Goal: Task Accomplishment & Management: Use online tool/utility

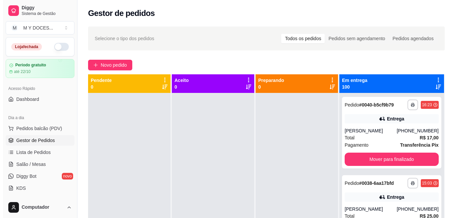
scroll to position [490, 0]
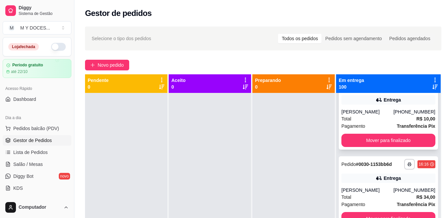
click at [408, 88] on icon "button" at bounding box center [410, 86] width 4 height 4
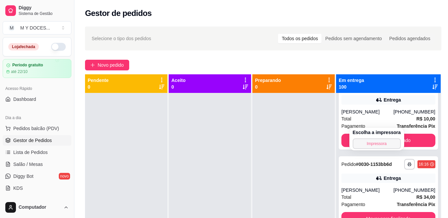
click at [384, 144] on button "Impressora" at bounding box center [377, 144] width 48 height 11
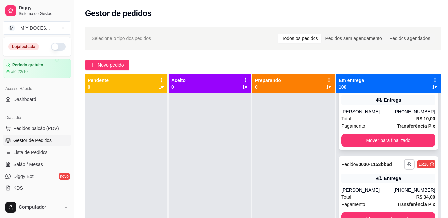
click at [405, 91] on button "button" at bounding box center [410, 86] width 10 height 10
click at [381, 143] on button "Impressora" at bounding box center [377, 144] width 48 height 11
click at [405, 91] on button "button" at bounding box center [410, 86] width 10 height 10
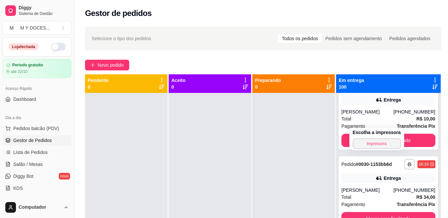
click at [376, 144] on button "Impressora" at bounding box center [377, 144] width 48 height 11
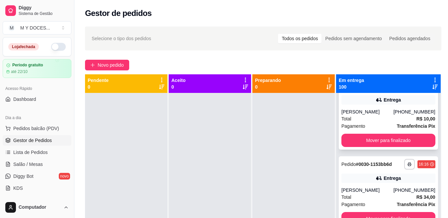
click at [405, 91] on button "button" at bounding box center [410, 86] width 10 height 10
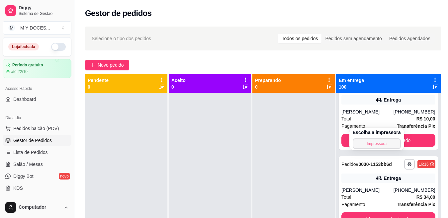
click at [385, 144] on button "Impressora" at bounding box center [377, 144] width 48 height 11
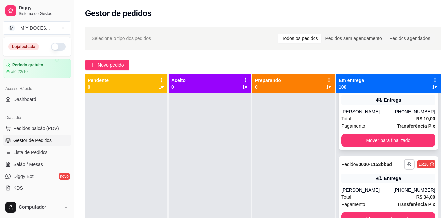
click at [409, 88] on rect "button" at bounding box center [410, 86] width 2 height 1
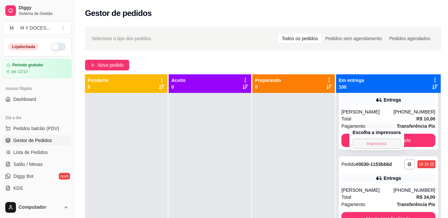
click at [383, 144] on button "Impressora" at bounding box center [377, 144] width 48 height 11
click at [383, 144] on div "Escolha a impressora Impressora" at bounding box center [377, 139] width 55 height 23
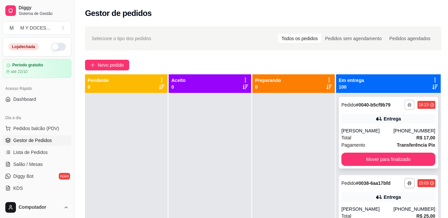
click at [409, 107] on rect "button" at bounding box center [410, 105] width 2 height 1
click at [373, 129] on button "Impressora" at bounding box center [377, 131] width 47 height 10
click at [405, 110] on button "button" at bounding box center [410, 105] width 10 height 10
click at [381, 129] on button "Impressora" at bounding box center [377, 131] width 47 height 10
click at [381, 131] on button "Impressora" at bounding box center [377, 131] width 47 height 10
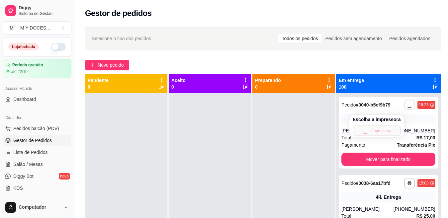
click at [381, 131] on div "Escolha a impressora Impressora" at bounding box center [377, 126] width 55 height 23
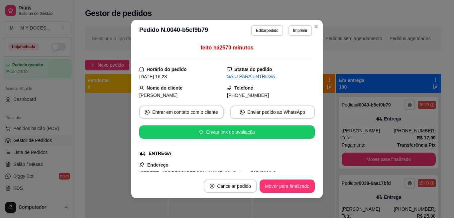
click at [313, 28] on div "Selecione o tipo dos pedidos Todos os pedidos Pedidos sem agendamento Pedidos a…" at bounding box center [263, 39] width 357 height 24
click at [312, 26] on div "**********" at bounding box center [263, 162] width 378 height 278
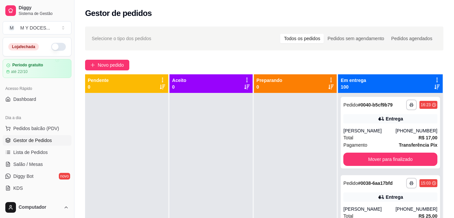
click at [312, 26] on div "**********" at bounding box center [264, 162] width 380 height 278
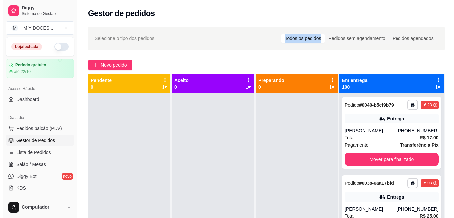
scroll to position [191, 0]
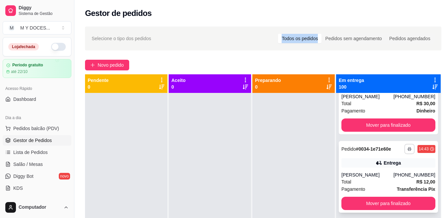
click at [408, 151] on icon "button" at bounding box center [410, 149] width 4 height 4
click at [379, 192] on button "Impressora" at bounding box center [377, 191] width 48 height 11
click at [379, 192] on div "Escolha a impressora Impressora" at bounding box center [377, 186] width 55 height 23
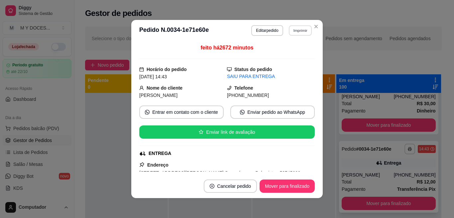
click at [299, 30] on button "Imprimir" at bounding box center [300, 30] width 23 height 10
click at [299, 30] on button "Imprimir" at bounding box center [301, 30] width 24 height 11
click at [298, 31] on button "Imprimir" at bounding box center [301, 30] width 24 height 11
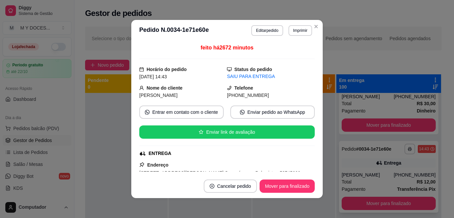
click at [298, 31] on button "Imprimir" at bounding box center [301, 30] width 24 height 11
click at [294, 31] on button "Imprimir" at bounding box center [300, 30] width 23 height 10
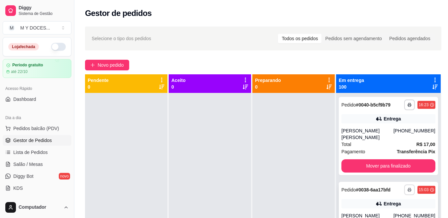
click at [405, 189] on button "button" at bounding box center [410, 190] width 11 height 11
click at [383, 180] on button "Impressora" at bounding box center [377, 177] width 48 height 11
click at [383, 180] on div "**********" at bounding box center [388, 202] width 105 height 218
click at [408, 191] on icon "button" at bounding box center [409, 190] width 3 height 1
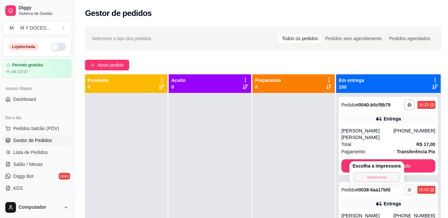
click at [379, 176] on button "Impressora" at bounding box center [377, 177] width 47 height 10
click at [405, 193] on button "button" at bounding box center [410, 190] width 10 height 10
click at [374, 177] on button "Impressora" at bounding box center [377, 177] width 48 height 11
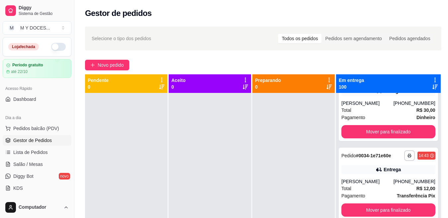
scroll to position [382, 0]
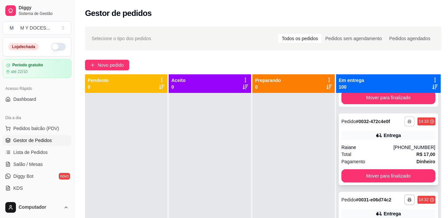
click at [408, 124] on icon "button" at bounding box center [410, 122] width 4 height 4
click at [388, 166] on button "Impressora" at bounding box center [377, 167] width 48 height 11
click at [408, 124] on icon "button" at bounding box center [410, 122] width 4 height 4
click at [384, 168] on button "Impressora" at bounding box center [377, 167] width 48 height 11
click at [384, 168] on button "Impressora" at bounding box center [378, 167] width 46 height 10
